Goal: Check status: Check status

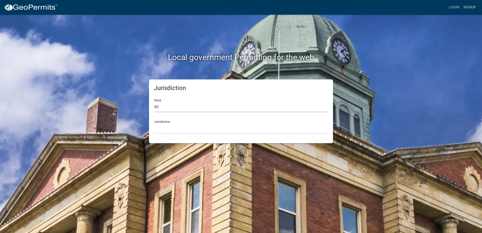
click at [185, 110] on select "All Colorado Georgia Indiana Iowa Kansas Minnesota Ohio South Carolina Wisconsin" at bounding box center [241, 107] width 174 height 10
select select "Georgia"
click at [154, 102] on select "All Colorado Georgia Indiana Iowa Kansas Minnesota Ohio South Carolina Wisconsin" at bounding box center [241, 107] width 174 height 10
click at [183, 125] on select "Carroll County, Georgia Cook County, Georgia Crawford County, Georgia Gilmer Co…" at bounding box center [241, 128] width 174 height 10
click at [182, 130] on select "Carroll County, Georgia Cook County, Georgia Crawford County, Georgia Gilmer Co…" at bounding box center [241, 128] width 174 height 10
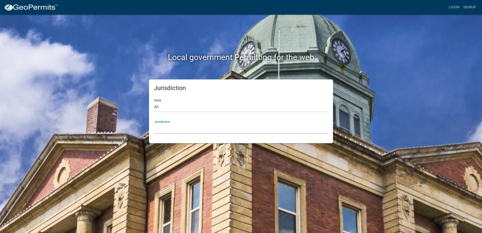
click at [194, 126] on select "Carroll County, Georgia Cook County, Georgia Crawford County, Georgia Gilmer Co…" at bounding box center [241, 128] width 174 height 10
click at [118, 61] on h2 "Local government Permitting for the web" at bounding box center [241, 57] width 280 height 10
click at [158, 128] on select "Carroll County, Georgia Cook County, Georgia Crawford County, Georgia Gilmer Co…" at bounding box center [241, 128] width 174 height 10
click at [177, 121] on div "Jurisdiction Carroll County, Georgia Cook County, Georgia Crawford County, Geor…" at bounding box center [241, 124] width 174 height 17
click at [177, 128] on select "Carroll County, Georgia Cook County, Georgia Crawford County, Georgia Gilmer Co…" at bounding box center [241, 128] width 174 height 10
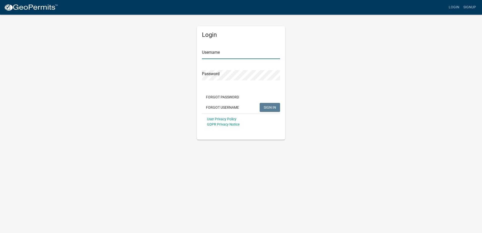
type input "[EMAIL_ADDRESS][DOMAIN_NAME]"
click at [273, 108] on span "SIGN IN" at bounding box center [270, 107] width 12 height 4
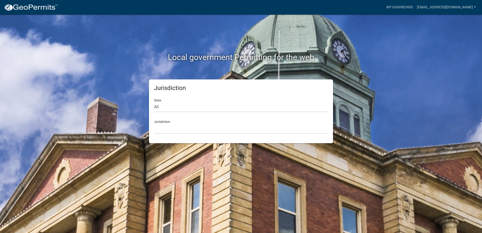
click at [183, 118] on div "Jurisdiction Custer County, Colorado Carroll County, Georgia Cook County, Georg…" at bounding box center [241, 124] width 174 height 17
click at [165, 105] on select "All Colorado Georgia Indiana Iowa Kansas Minnesota Ohio South Carolina Wisconsin" at bounding box center [241, 107] width 174 height 10
select select "Georgia"
click at [154, 102] on select "All Colorado Georgia Indiana Iowa Kansas Minnesota Ohio South Carolina Wisconsin" at bounding box center [241, 107] width 174 height 10
click at [165, 123] on select "Carroll County, Georgia Cook County, Georgia Crawford County, Georgia Gilmer Co…" at bounding box center [241, 128] width 174 height 10
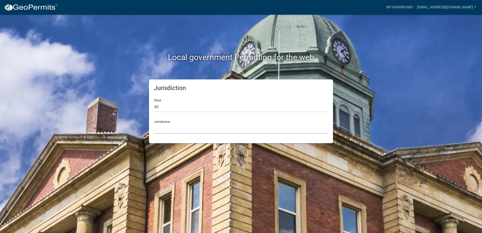
click at [172, 129] on select "Custer County, Colorado Carroll County, Georgia Cook County, Georgia Crawford C…" at bounding box center [241, 128] width 174 height 10
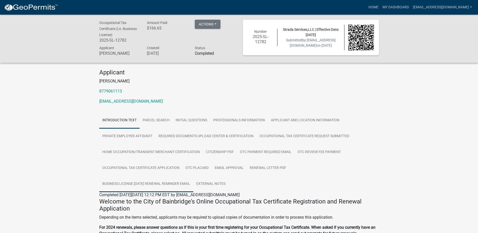
click at [130, 183] on link "Business License [DATE] Renewal Reminder Email" at bounding box center [146, 184] width 94 height 16
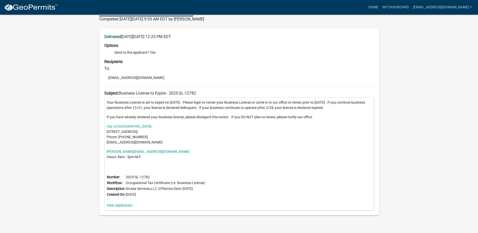
scroll to position [177, 0]
click at [127, 205] on link "View Application" at bounding box center [120, 204] width 26 height 4
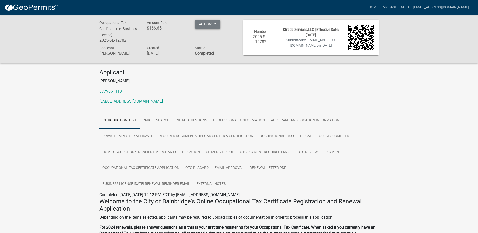
click at [202, 25] on button "Actions" at bounding box center [208, 24] width 26 height 9
click at [248, 71] on h4 "Applicant" at bounding box center [239, 72] width 280 height 7
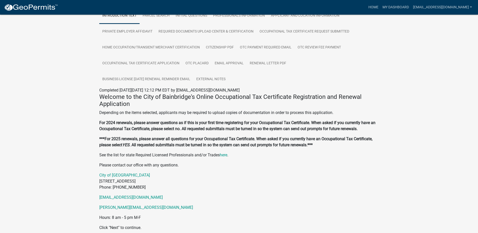
scroll to position [126, 0]
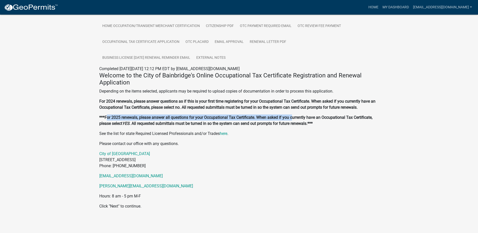
drag, startPoint x: 106, startPoint y: 116, endPoint x: 292, endPoint y: 115, distance: 185.8
click at [292, 115] on strong "***For 2025 renewals, please answer all questions for your Occupational Tax Cer…" at bounding box center [235, 120] width 273 height 11
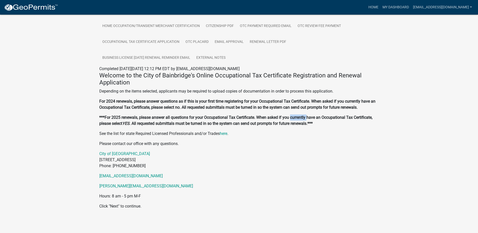
click at [292, 115] on strong "***For 2025 renewals, please answer all questions for your Occupational Tax Cer…" at bounding box center [235, 120] width 273 height 11
click at [161, 41] on link "Occupational Tax Certificate Application" at bounding box center [140, 42] width 83 height 16
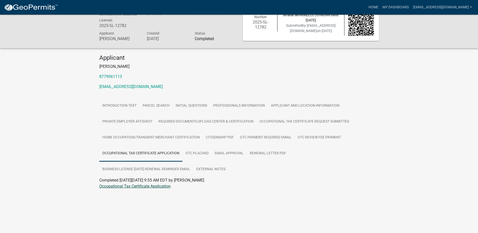
click at [158, 186] on link "Occupational Tax Certificate Application" at bounding box center [134, 186] width 71 height 5
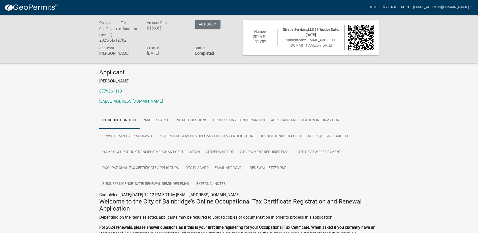
click at [240, 10] on link "My Dashboard" at bounding box center [396, 8] width 31 height 10
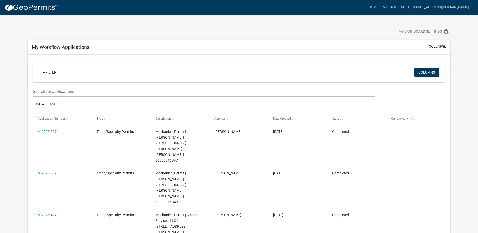
drag, startPoint x: 376, startPoint y: 20, endPoint x: 144, endPoint y: 32, distance: 231.8
click at [144, 32] on div at bounding box center [149, 32] width 251 height 11
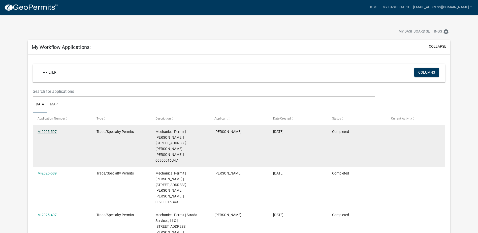
click at [54, 124] on link "M-2025-597" at bounding box center [47, 132] width 19 height 4
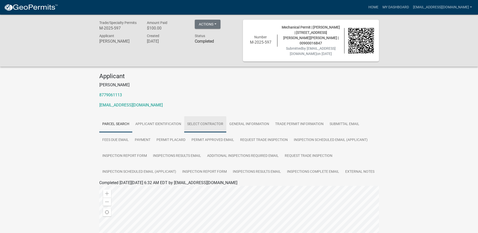
click at [199, 124] on link "Select Contractor" at bounding box center [205, 124] width 42 height 16
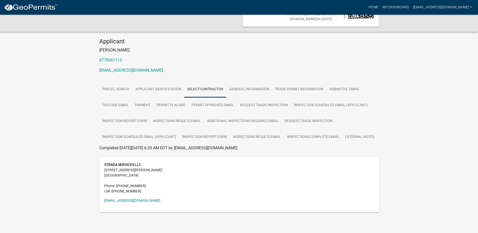
scroll to position [35, 0]
click at [240, 87] on link "General Information" at bounding box center [249, 89] width 46 height 16
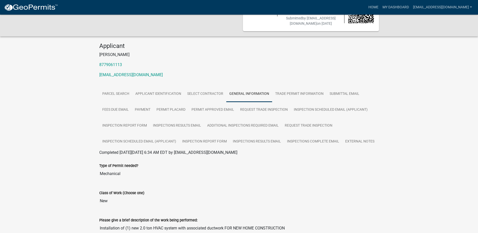
scroll to position [0, 0]
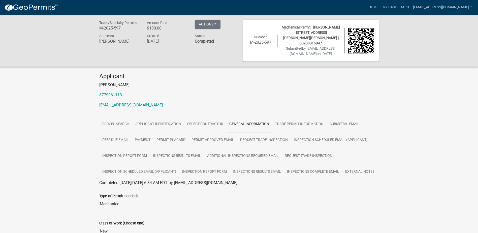
drag, startPoint x: 323, startPoint y: 12, endPoint x: 328, endPoint y: 31, distance: 20.2
